Goal: Task Accomplishment & Management: Use online tool/utility

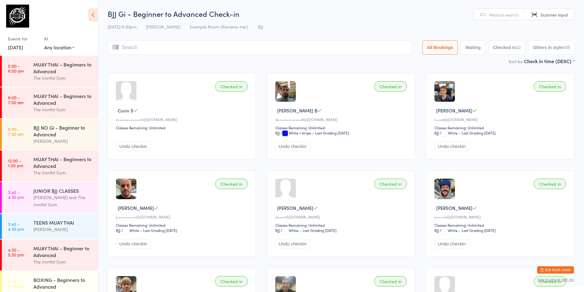
scroll to position [234, 0]
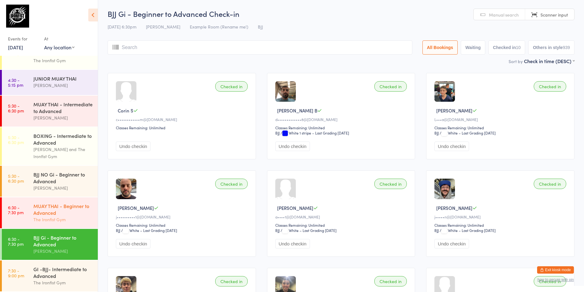
click at [52, 202] on div "MUAY THAI - Beginner to Advanced The Ironfist Gym" at bounding box center [65, 212] width 64 height 31
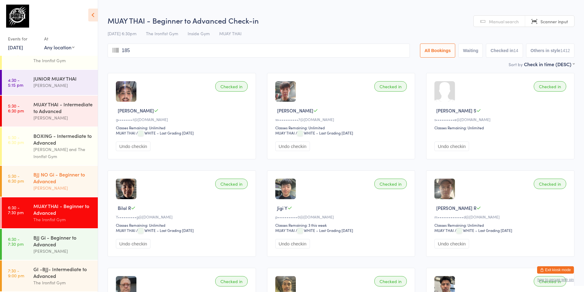
type input "1851"
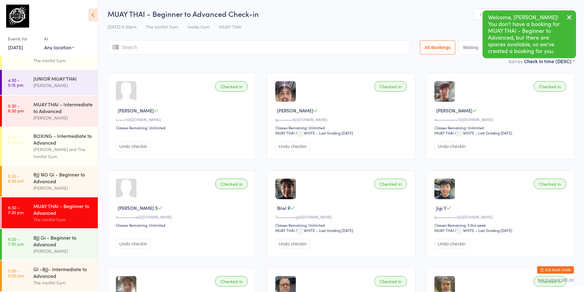
click at [226, 63] on div "Sort by Check in time (DESC) First name (ASC) First name (DESC) Last name (ASC)…" at bounding box center [341, 61] width 467 height 7
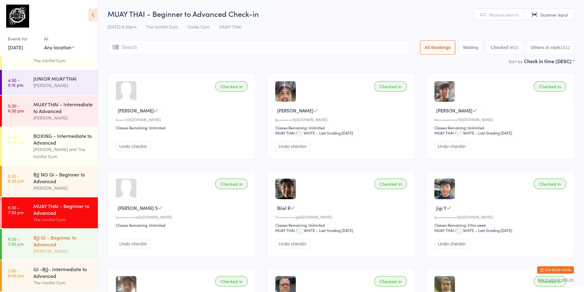
click at [32, 251] on link "6:30 - 7:30 pm BJJ Gi - Beginner to Advanced [PERSON_NAME]" at bounding box center [50, 244] width 96 height 31
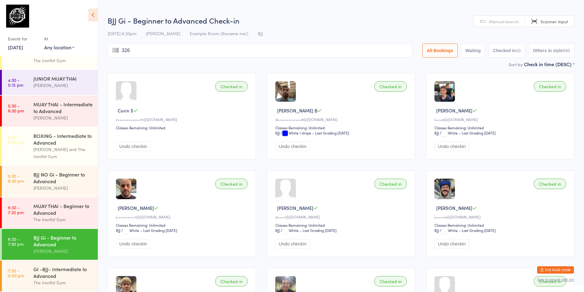
type input "3267"
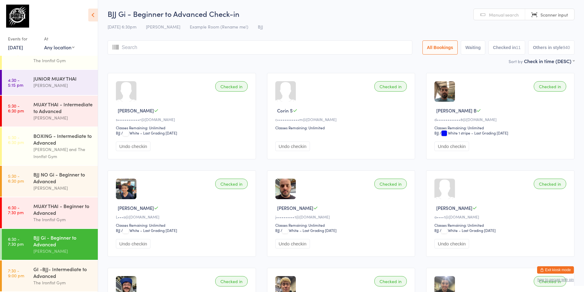
click at [120, 206] on span "[PERSON_NAME]" at bounding box center [136, 208] width 36 height 6
click at [125, 181] on img at bounding box center [126, 189] width 21 height 21
click at [125, 185] on img at bounding box center [126, 189] width 21 height 21
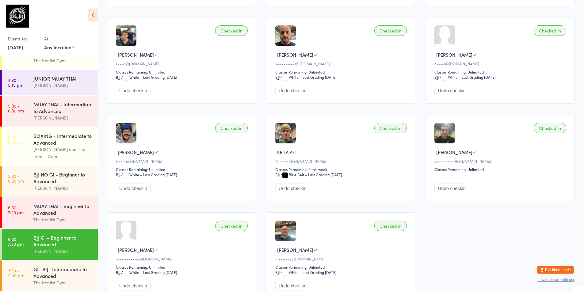
scroll to position [184, 0]
